Goal: Book appointment/travel/reservation

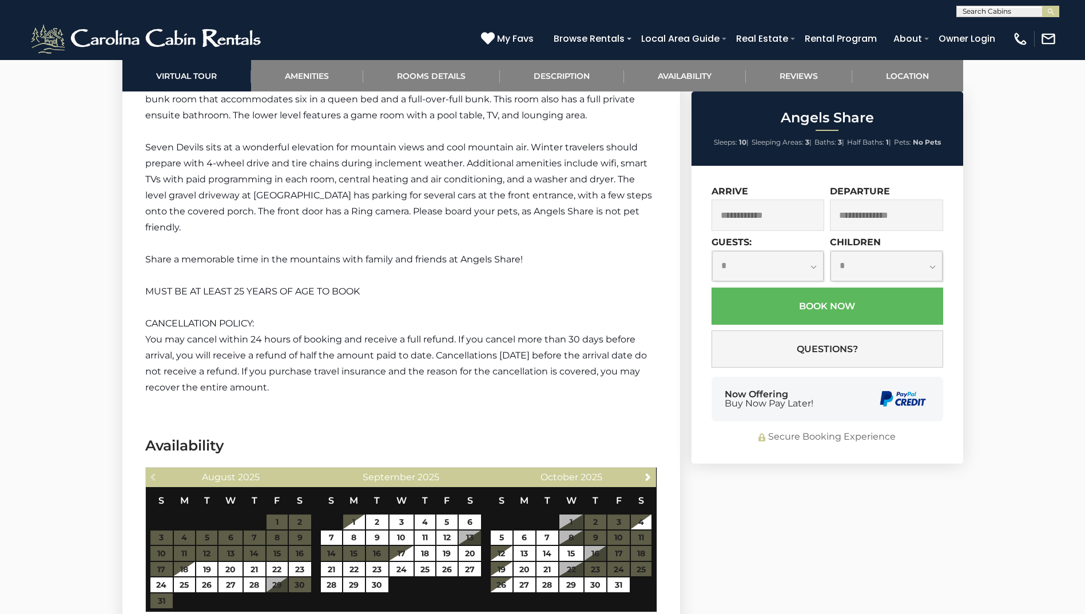
scroll to position [1977, 0]
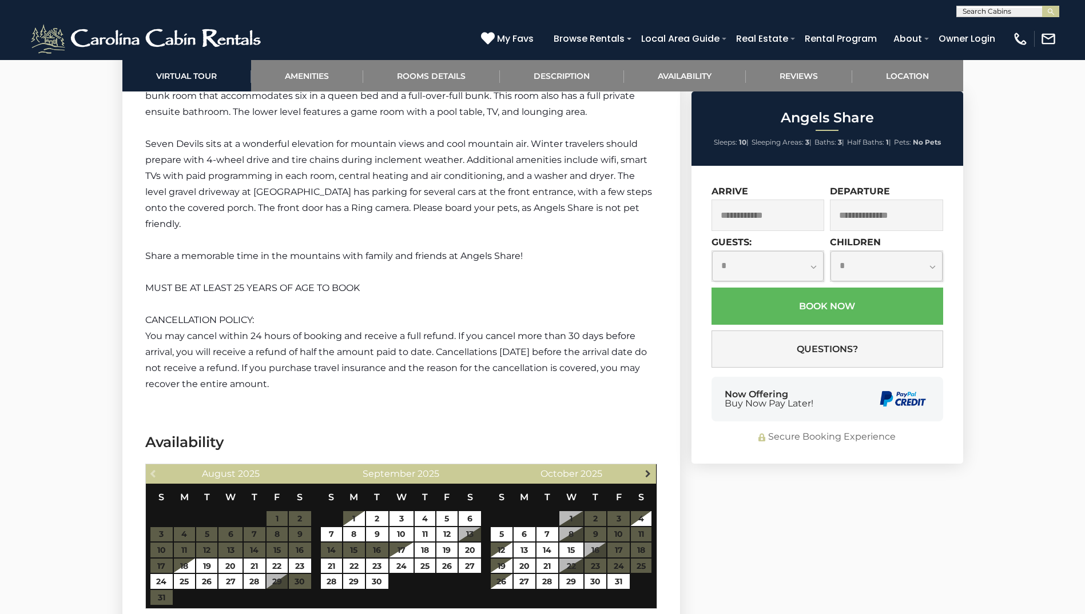
click at [647, 469] on span "Next" at bounding box center [647, 473] width 9 height 9
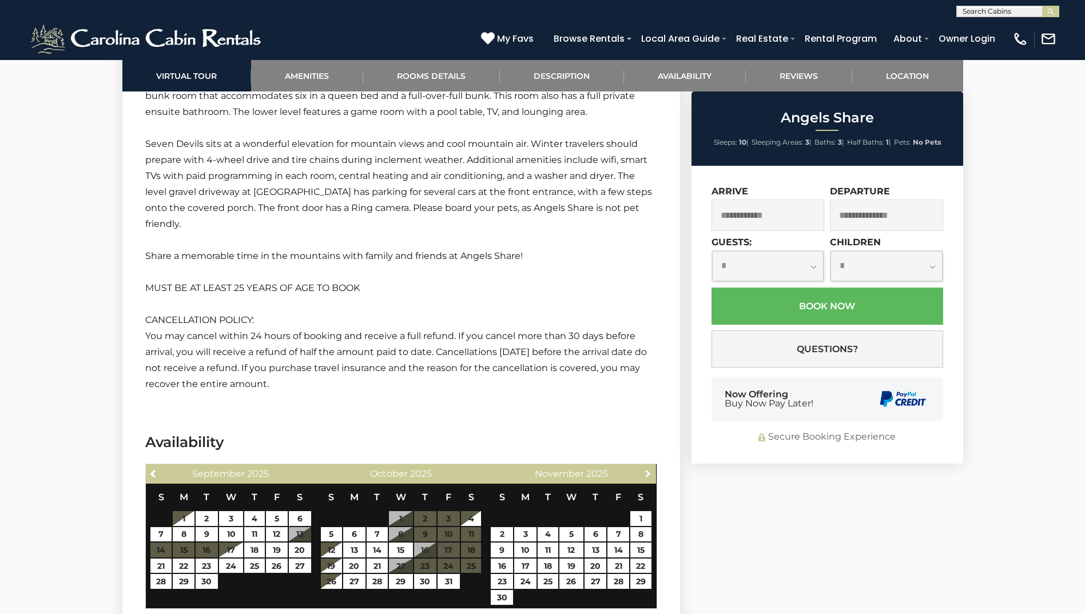
click at [647, 469] on span "Next" at bounding box center [647, 473] width 9 height 9
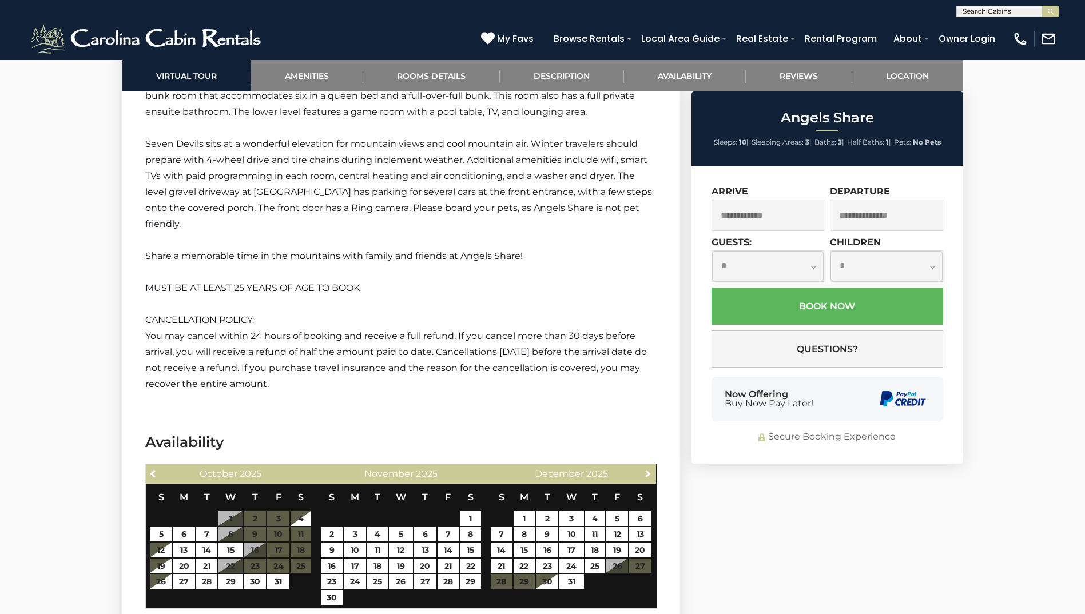
click at [647, 469] on span "Next" at bounding box center [647, 473] width 9 height 9
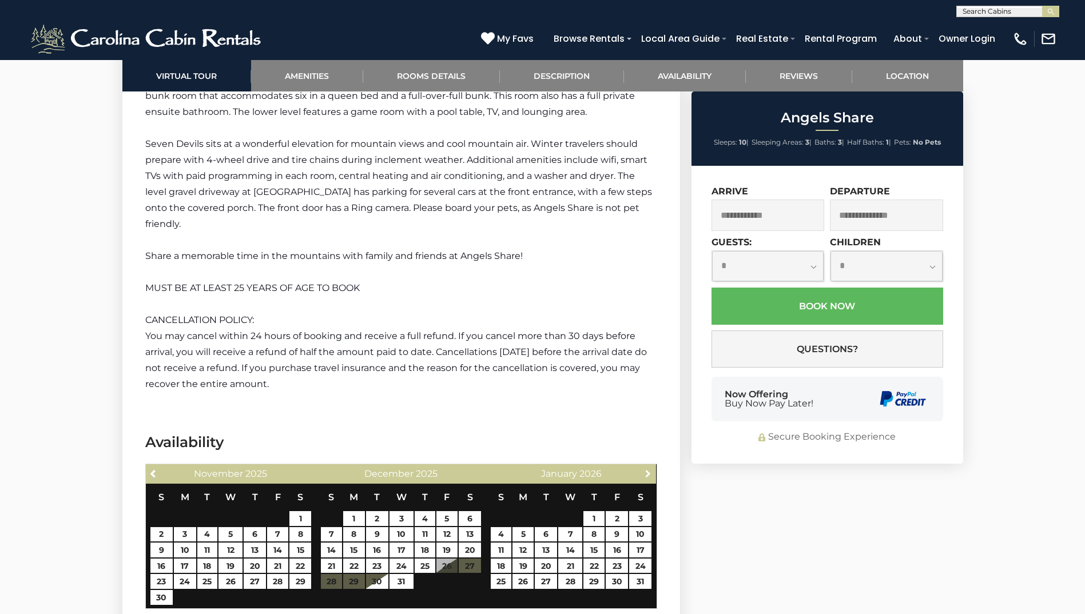
click at [647, 469] on span "Next" at bounding box center [647, 473] width 9 height 9
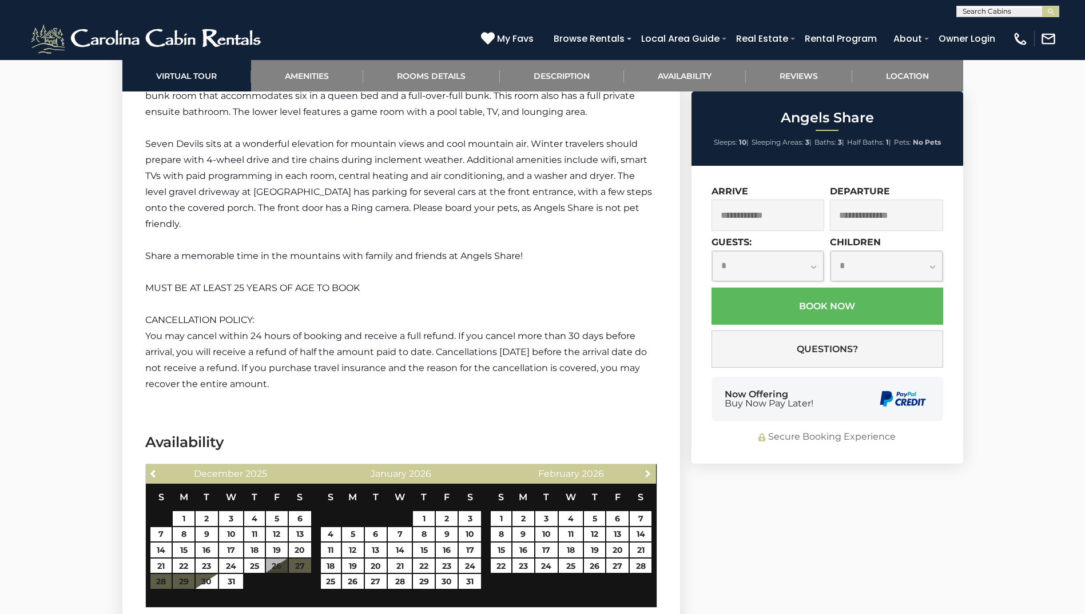
click at [647, 469] on span "Next" at bounding box center [647, 473] width 9 height 9
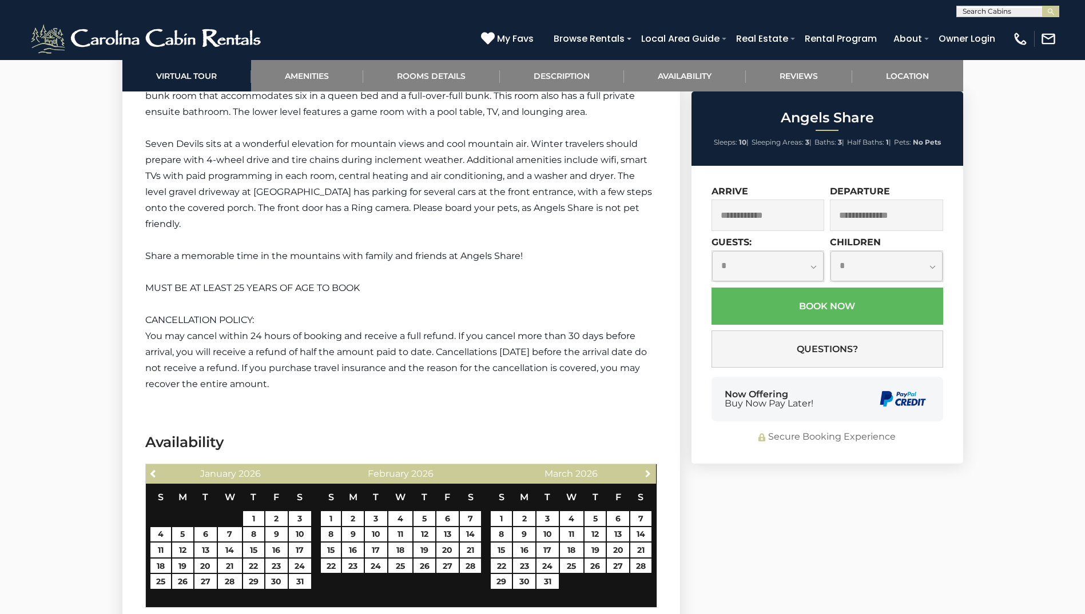
click at [647, 469] on span "Next" at bounding box center [647, 473] width 9 height 9
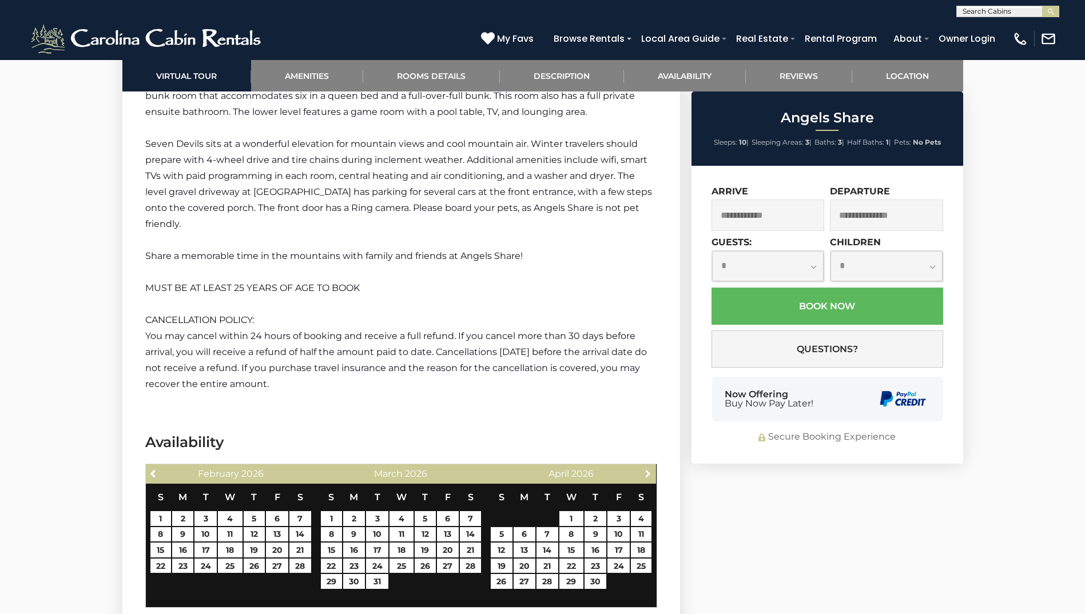
click at [647, 469] on span "Next" at bounding box center [647, 473] width 9 height 9
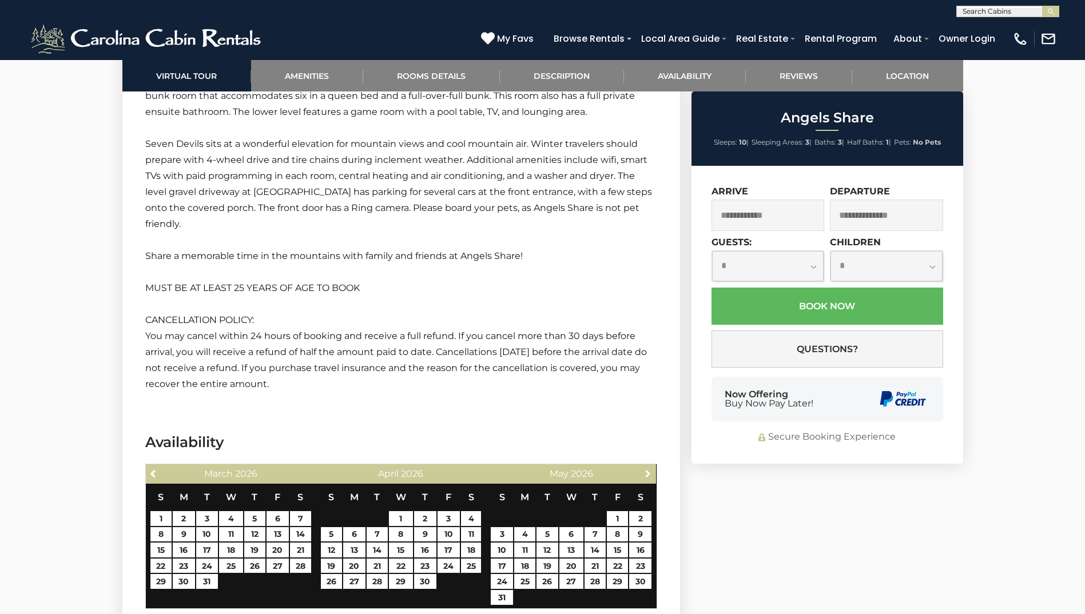
click at [647, 469] on span "Next" at bounding box center [647, 473] width 9 height 9
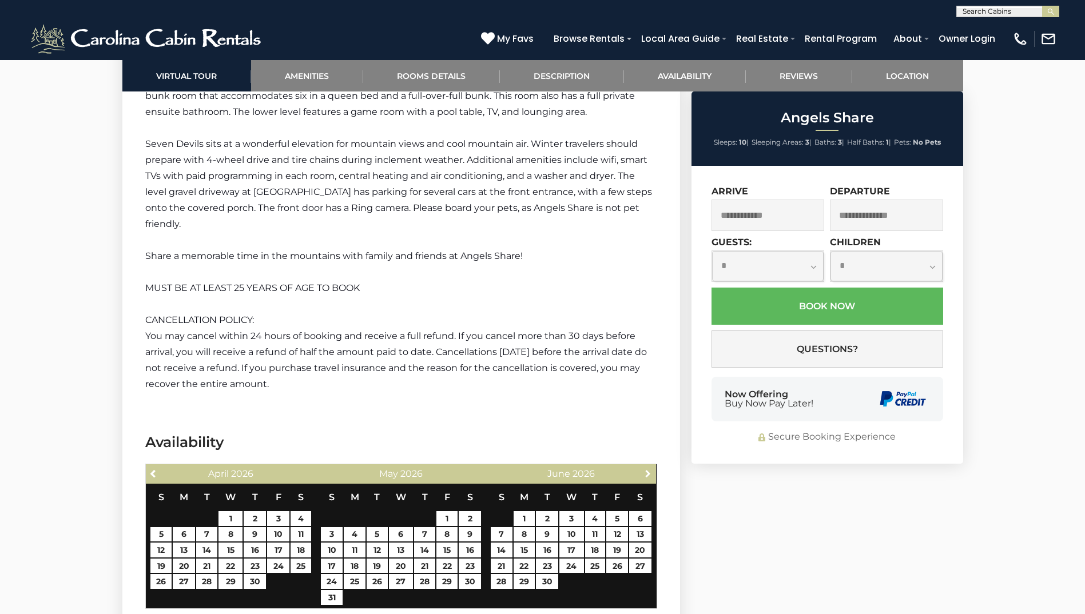
click at [647, 469] on span "Next" at bounding box center [647, 473] width 9 height 9
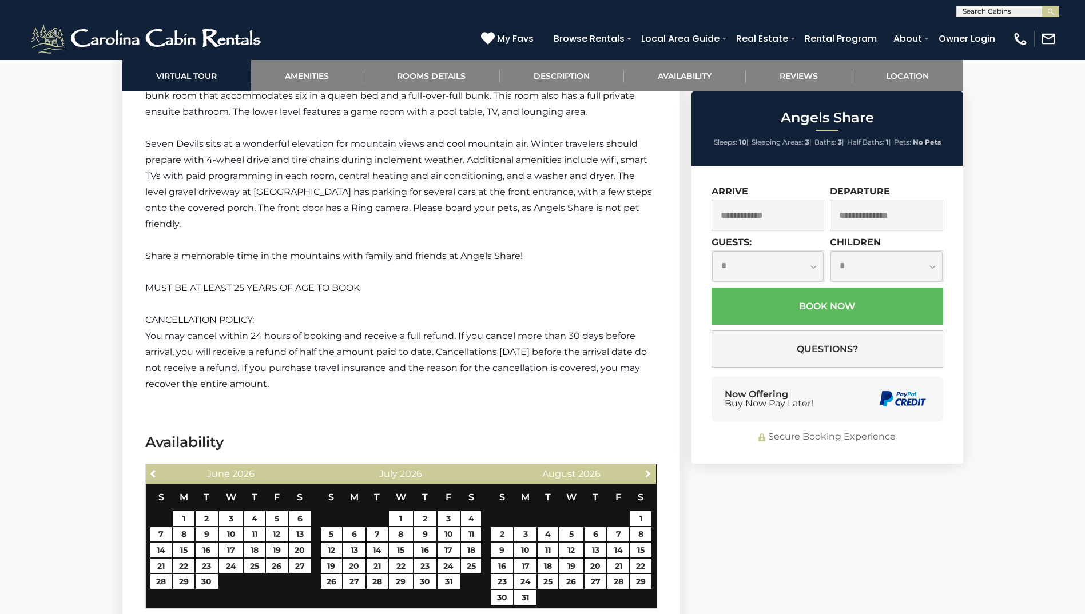
click at [647, 469] on span "Next" at bounding box center [647, 473] width 9 height 9
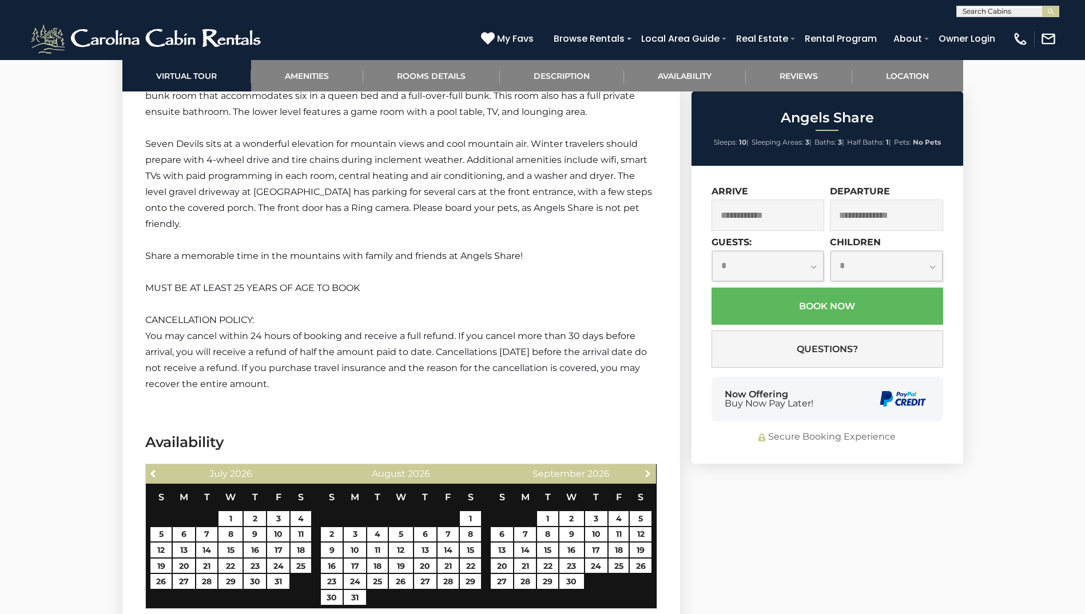
click at [647, 469] on span "Next" at bounding box center [647, 473] width 9 height 9
